Goal: Task Accomplishment & Management: Use online tool/utility

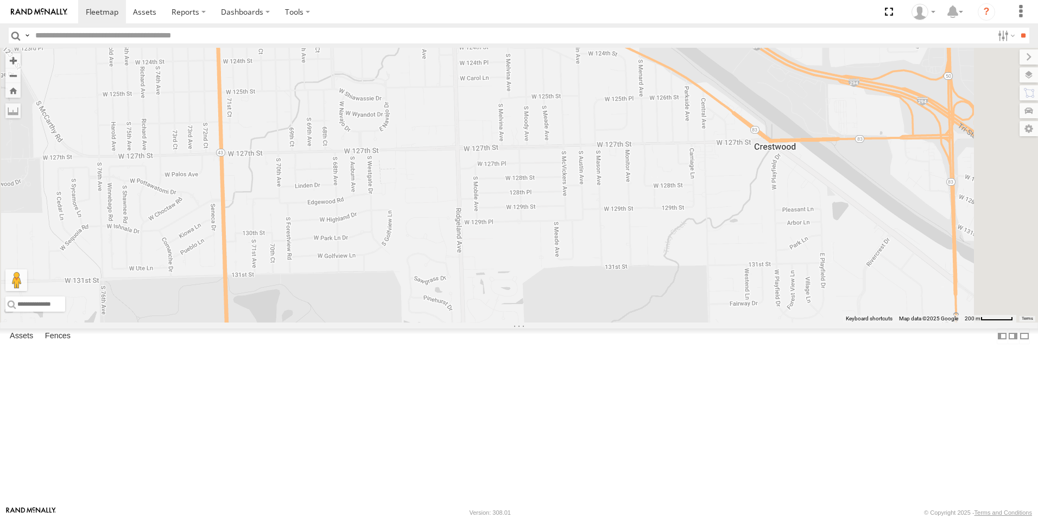
scroll to position [271, 0]
click at [0, 0] on div at bounding box center [0, 0] width 0 height 0
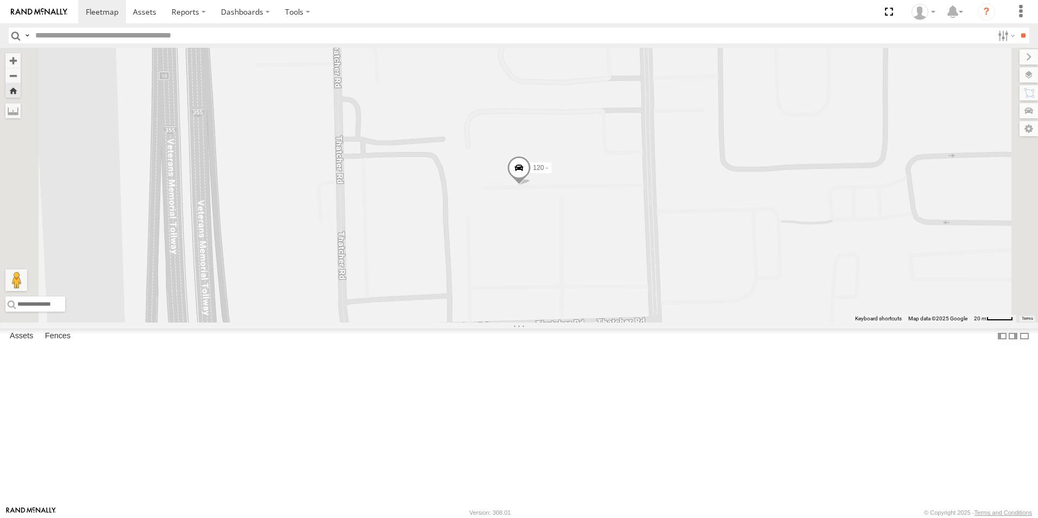
click at [0, 0] on div at bounding box center [0, 0] width 0 height 0
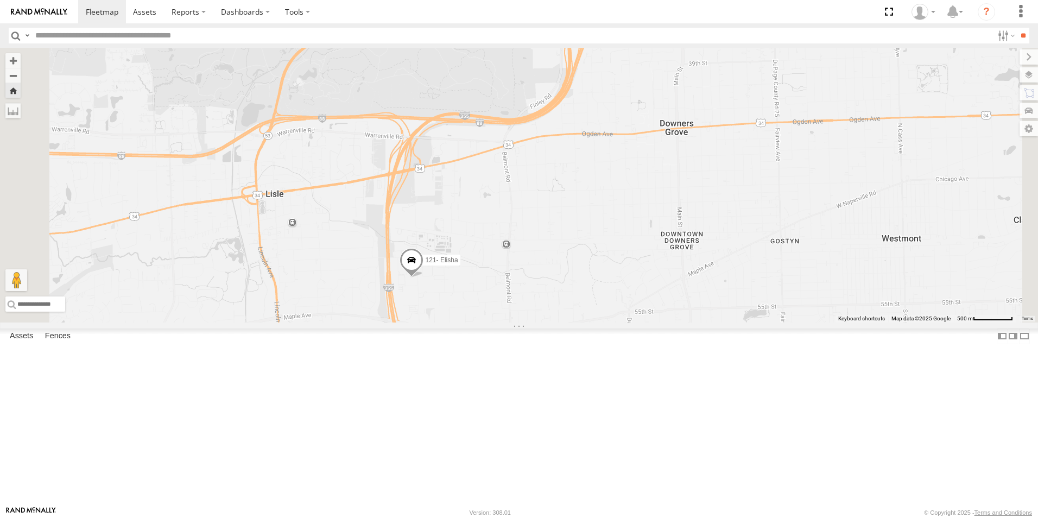
scroll to position [0, 0]
click at [54, 14] on img at bounding box center [39, 12] width 56 height 8
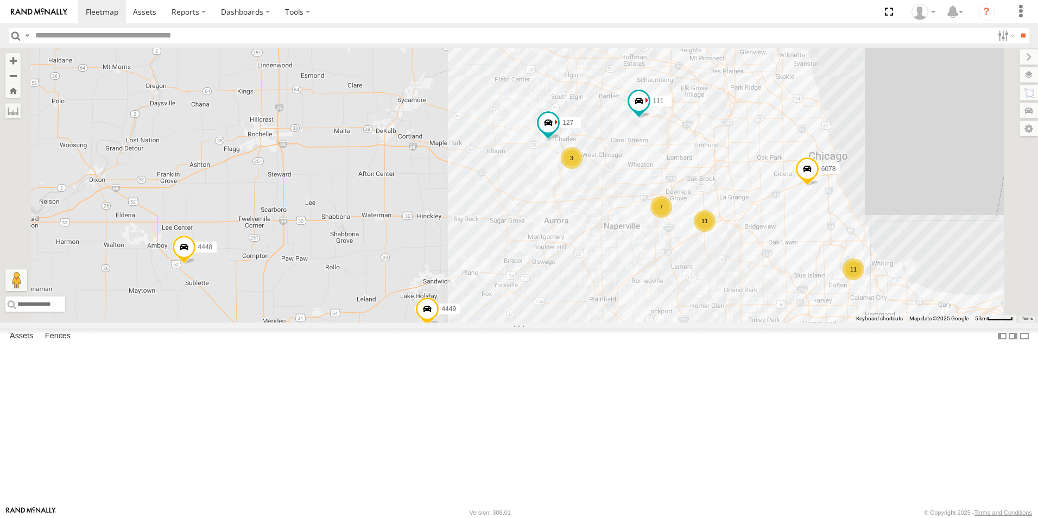
click at [0, 0] on div at bounding box center [0, 0] width 0 height 0
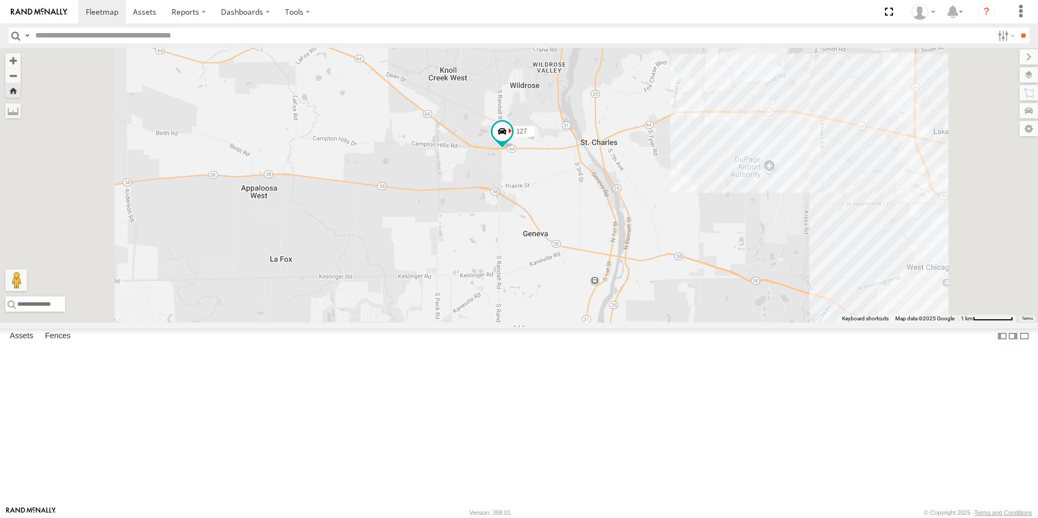
click at [640, 211] on div "127" at bounding box center [519, 185] width 1038 height 275
click at [512, 142] on span at bounding box center [502, 132] width 20 height 20
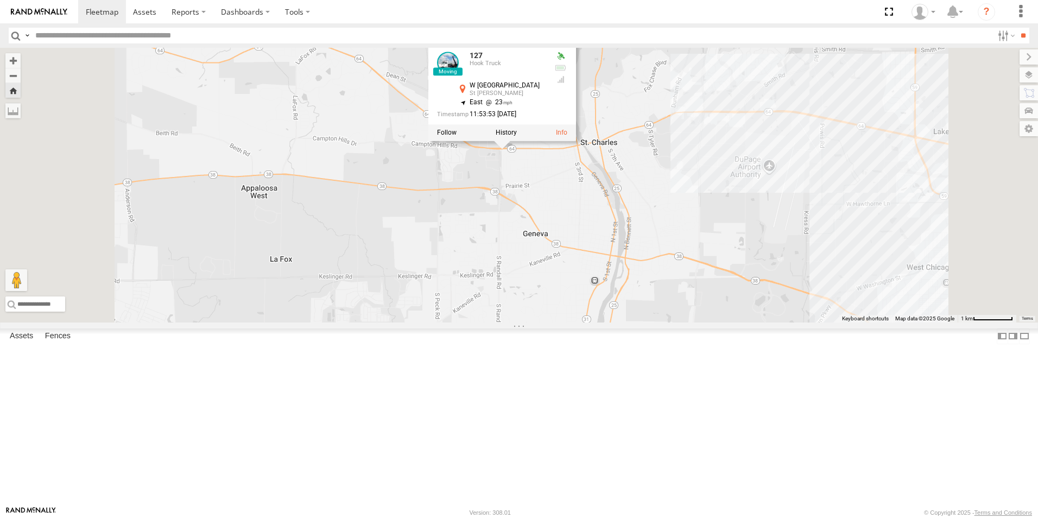
click at [562, 251] on div "127 127 Hook Truck W Main St St Charles 41.9126 , -88.33936 East 23 11:53:53 09…" at bounding box center [519, 185] width 1038 height 275
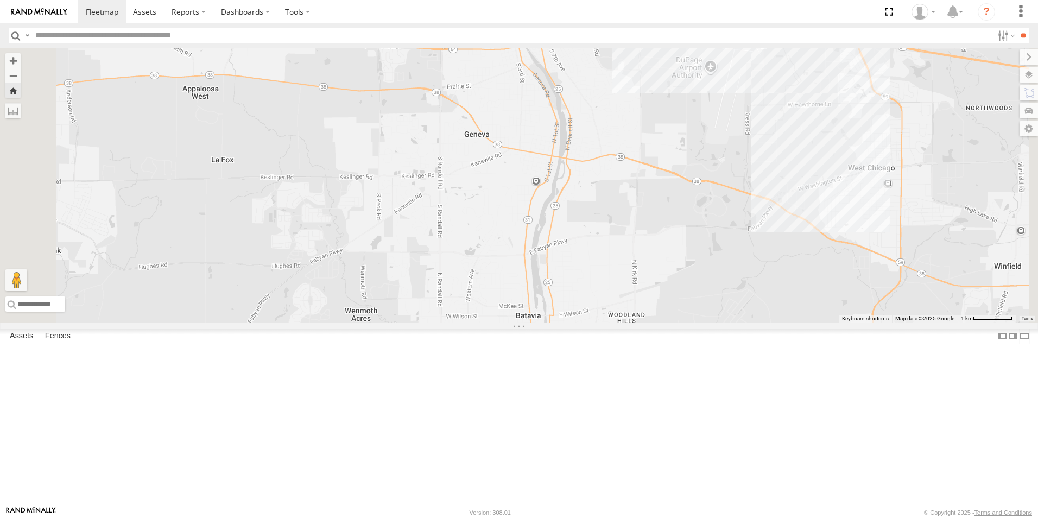
drag, startPoint x: 668, startPoint y: 265, endPoint x: 608, endPoint y: 164, distance: 117.8
click at [608, 164] on div "127" at bounding box center [519, 185] width 1038 height 275
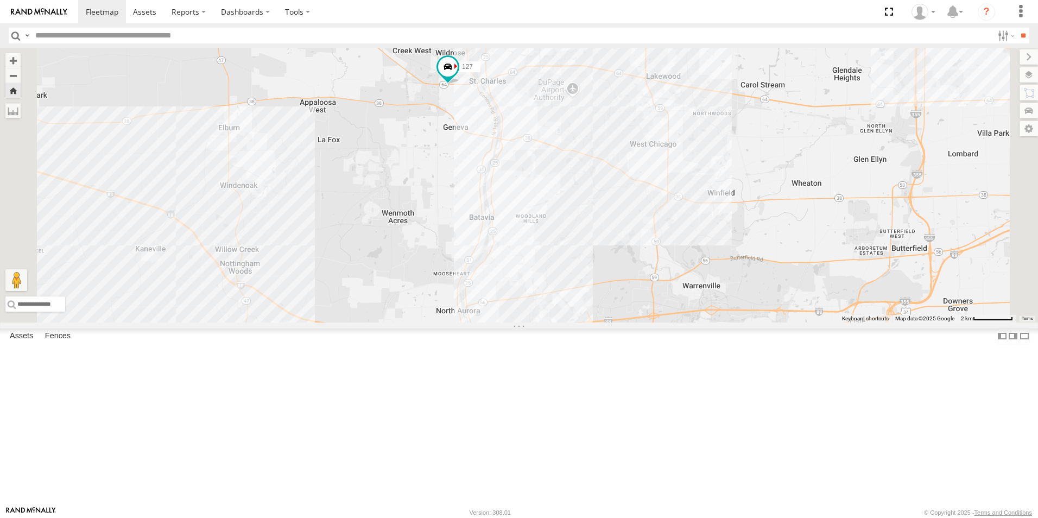
click at [0, 0] on div at bounding box center [0, 0] width 0 height 0
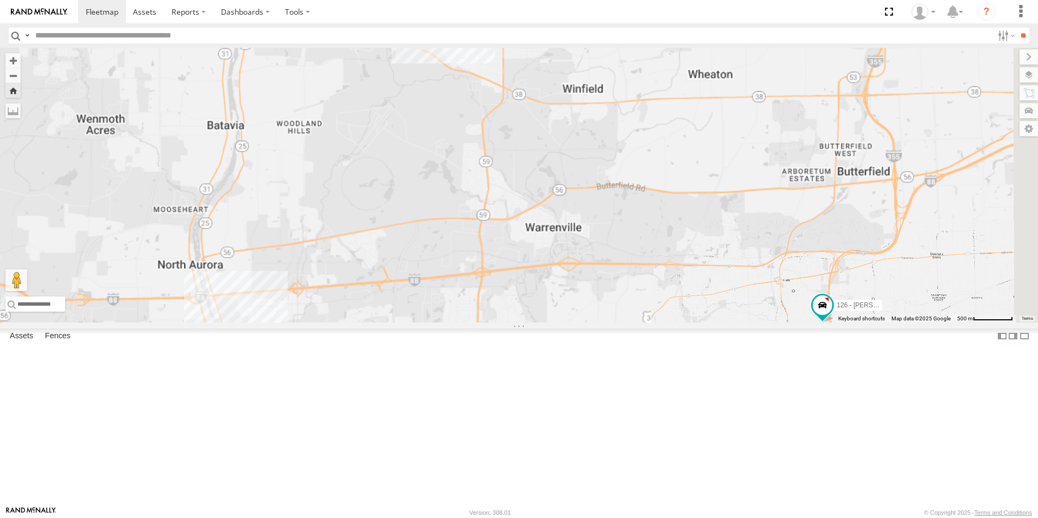
click at [0, 0] on div at bounding box center [0, 0] width 0 height 0
